Goal: Transaction & Acquisition: Book appointment/travel/reservation

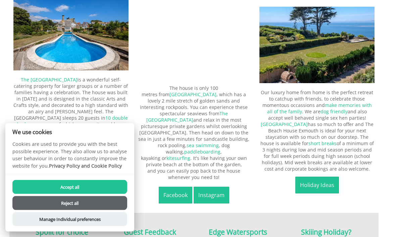
scroll to position [274, 0]
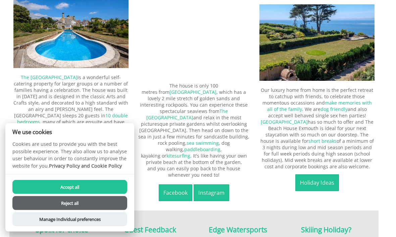
click at [77, 194] on button "Accept all" at bounding box center [69, 187] width 115 height 14
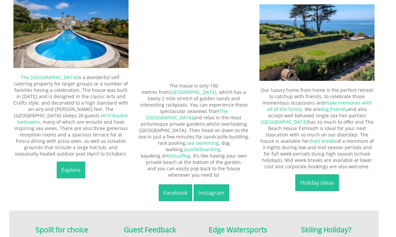
scroll to position [275, 0]
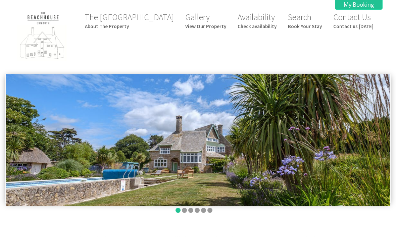
click at [148, 21] on link "The Beach House About The Property" at bounding box center [129, 21] width 89 height 18
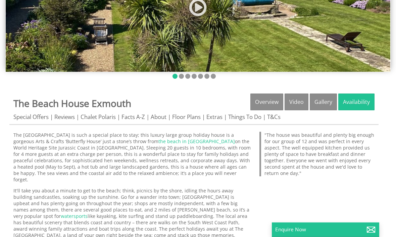
scroll to position [134, 0]
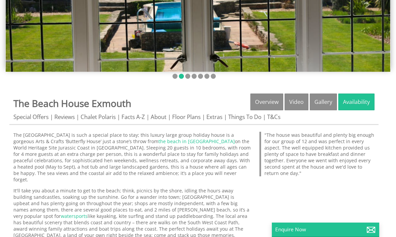
click at [299, 106] on link "Video" at bounding box center [297, 102] width 24 height 17
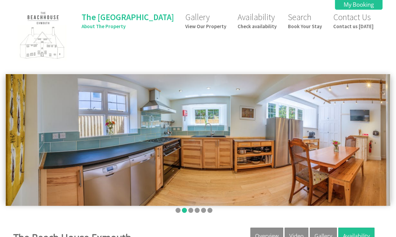
click at [296, 237] on link "Video" at bounding box center [297, 236] width 24 height 17
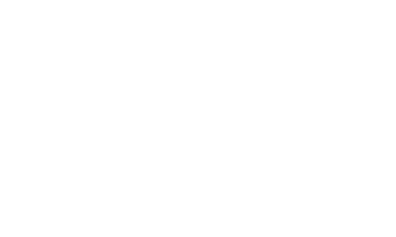
scroll to position [271, 0]
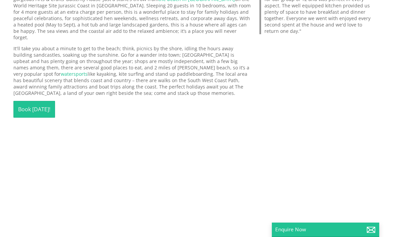
scroll to position [274, 0]
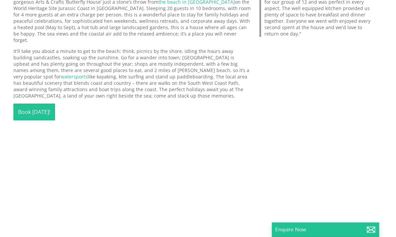
click at [29, 117] on link "Book [DATE]!" at bounding box center [34, 112] width 42 height 17
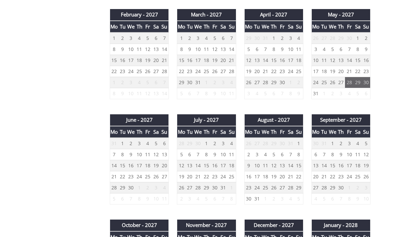
scroll to position [717, 0]
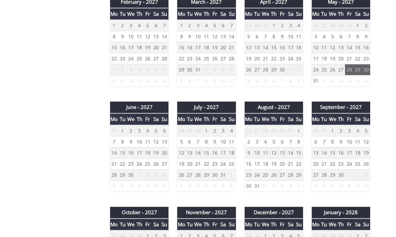
click at [220, 148] on td "17" at bounding box center [223, 153] width 8 height 11
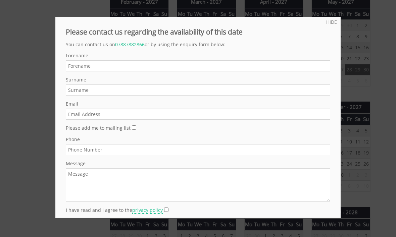
click at [333, 20] on link "HIDE" at bounding box center [331, 22] width 11 height 6
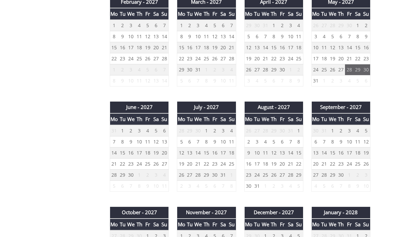
click at [282, 159] on td "20" at bounding box center [282, 164] width 8 height 11
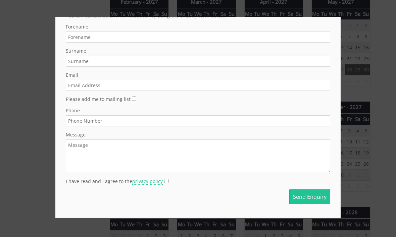
scroll to position [34, 0]
click at [369, 67] on div at bounding box center [198, 118] width 396 height 237
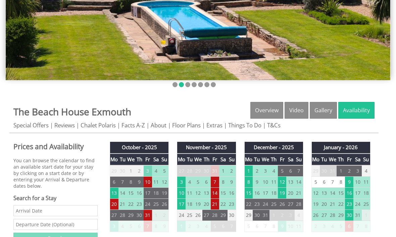
scroll to position [150, 0]
click at [187, 122] on link "Floor Plans" at bounding box center [186, 126] width 29 height 8
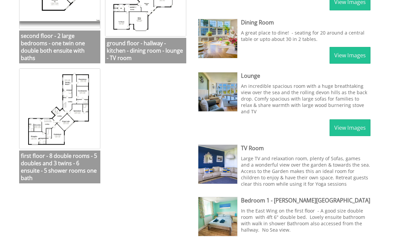
scroll to position [341, 0]
click at [71, 114] on img at bounding box center [59, 108] width 81 height 81
click at [68, 115] on img at bounding box center [59, 108] width 81 height 81
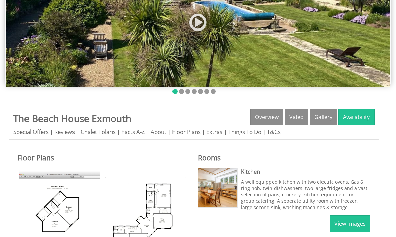
scroll to position [128, 0]
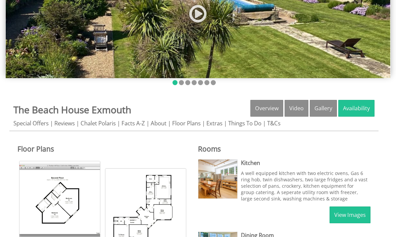
click at [246, 126] on link "Things To Do" at bounding box center [244, 123] width 33 height 8
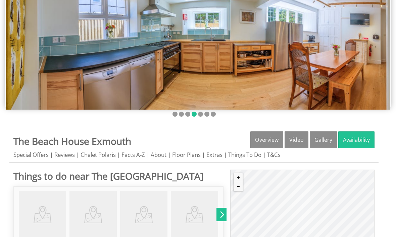
scroll to position [96, 0]
click at [189, 158] on link "Floor Plans" at bounding box center [186, 155] width 29 height 8
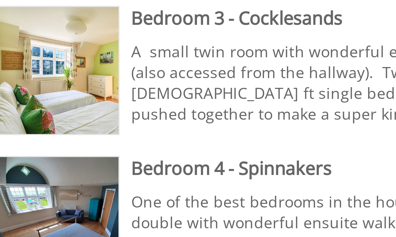
scroll to position [489, 0]
